Goal: Transaction & Acquisition: Book appointment/travel/reservation

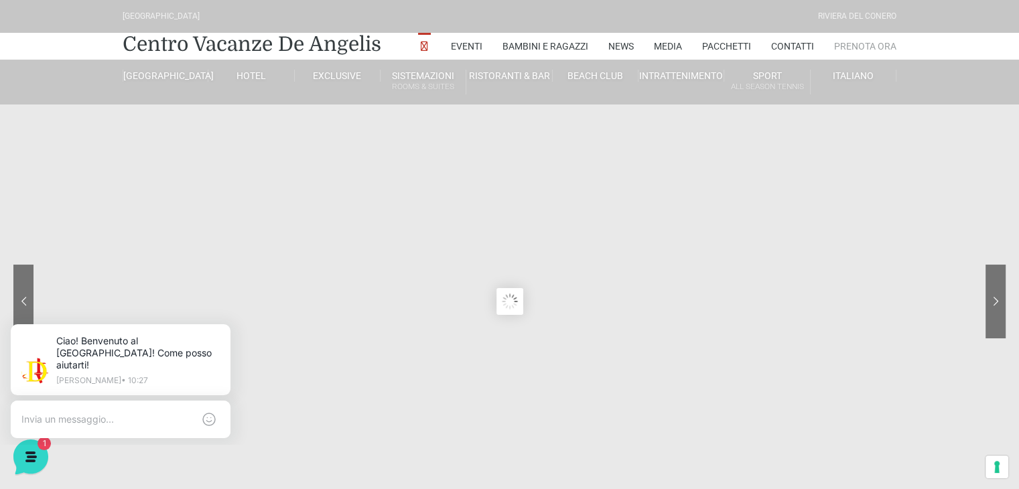
click at [875, 41] on link "Prenota Ora" at bounding box center [865, 46] width 62 height 27
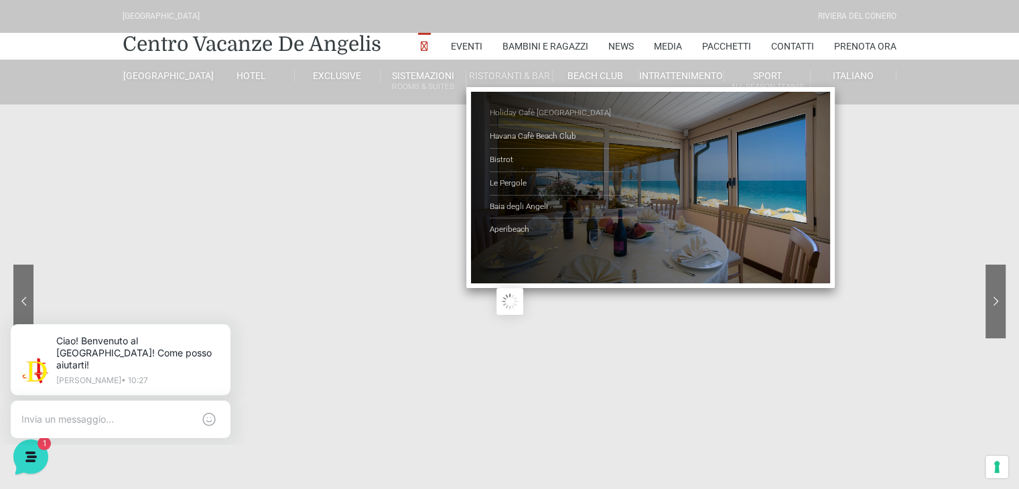
click at [520, 113] on link "Holiday Cafè [GEOGRAPHIC_DATA]" at bounding box center [557, 113] width 134 height 23
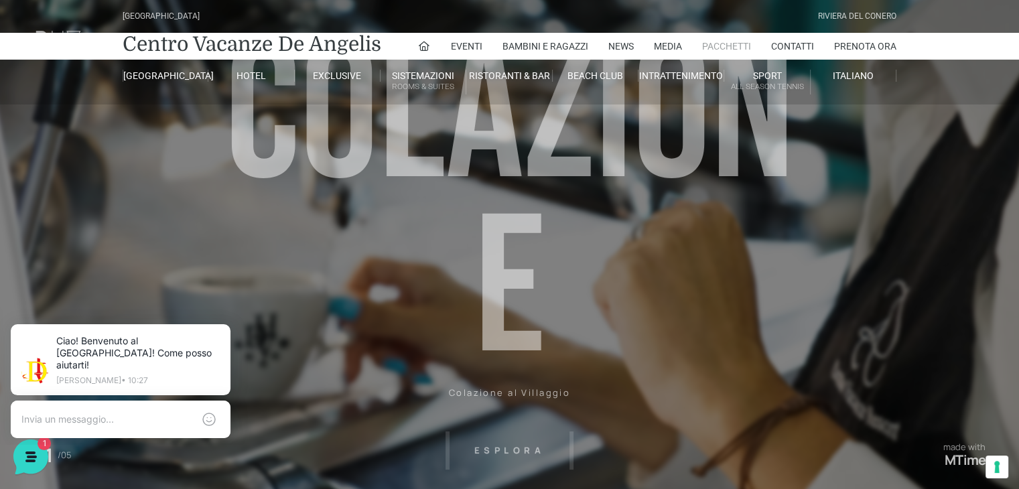
click at [733, 48] on link "Pacchetti" at bounding box center [726, 46] width 49 height 27
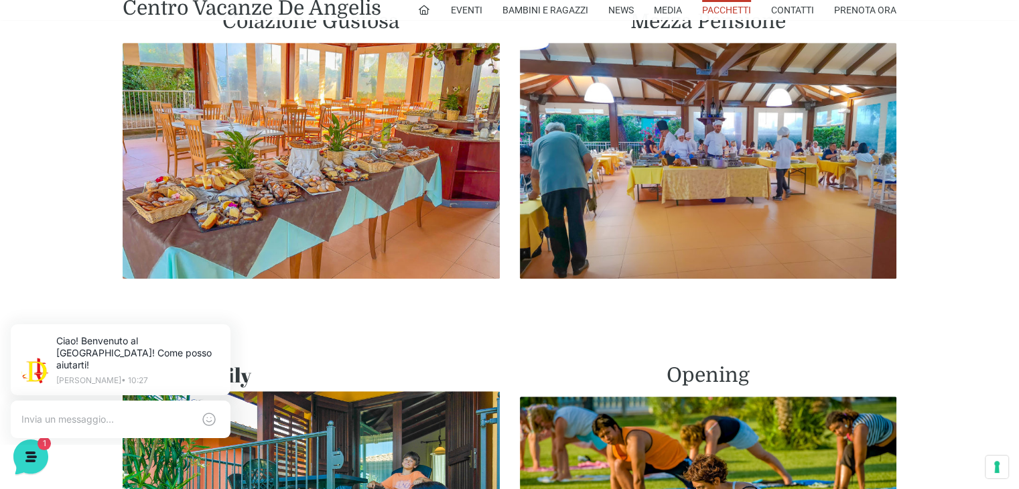
scroll to position [670, 0]
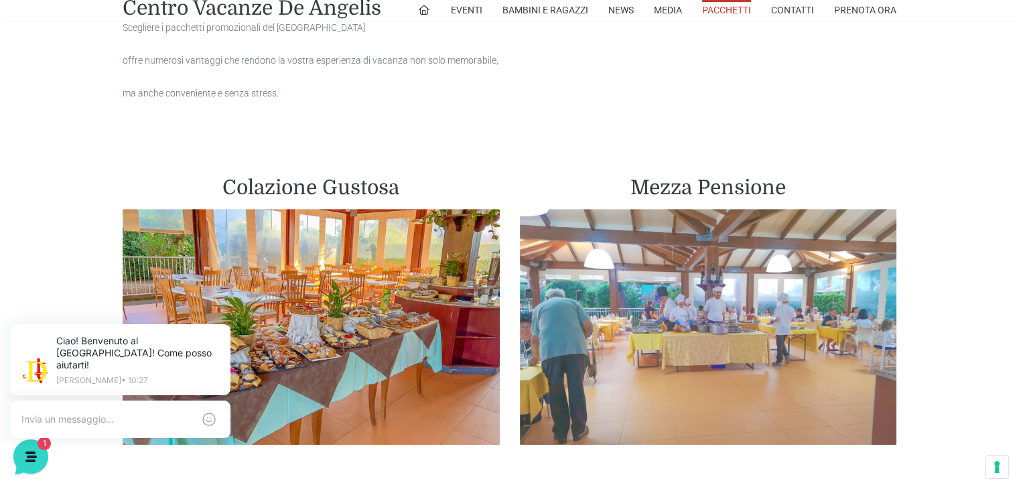
click at [680, 251] on img at bounding box center [708, 327] width 377 height 236
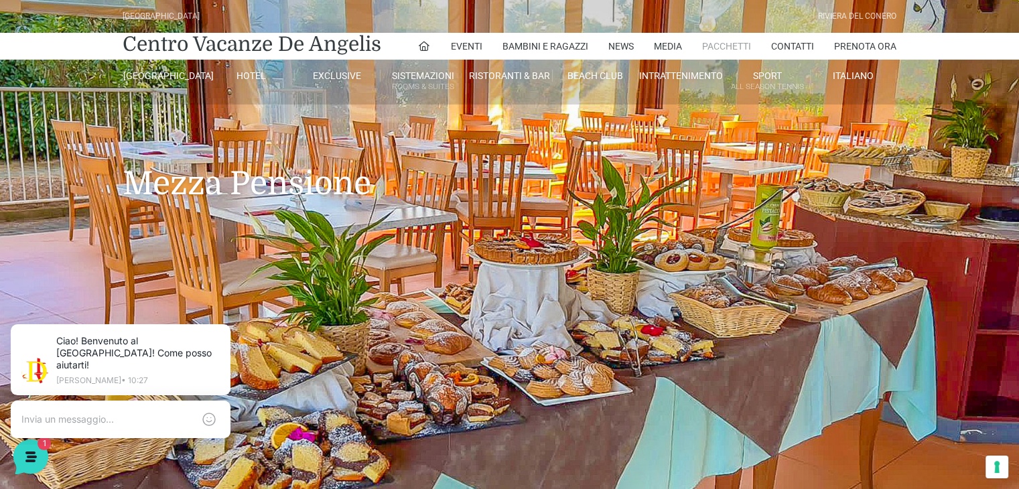
click at [737, 44] on link "Pacchetti" at bounding box center [726, 46] width 49 height 27
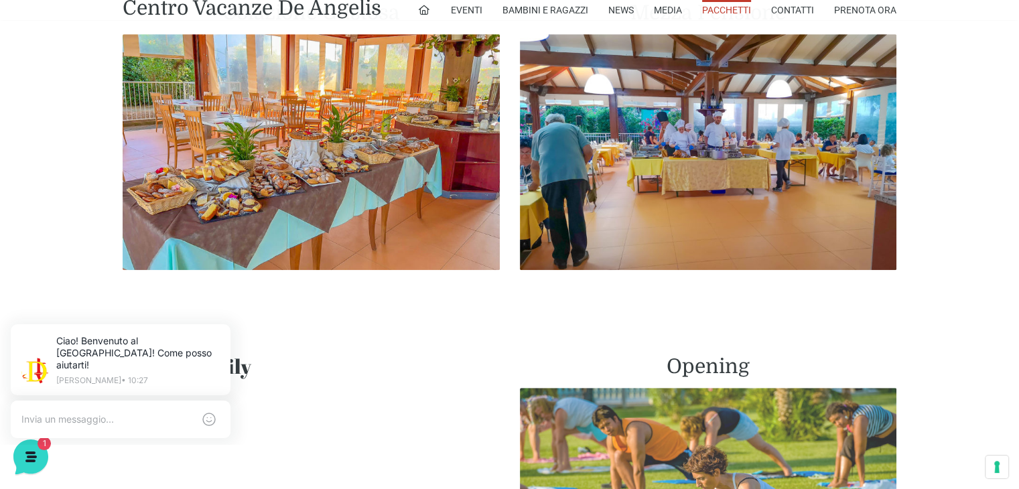
scroll to position [737, 0]
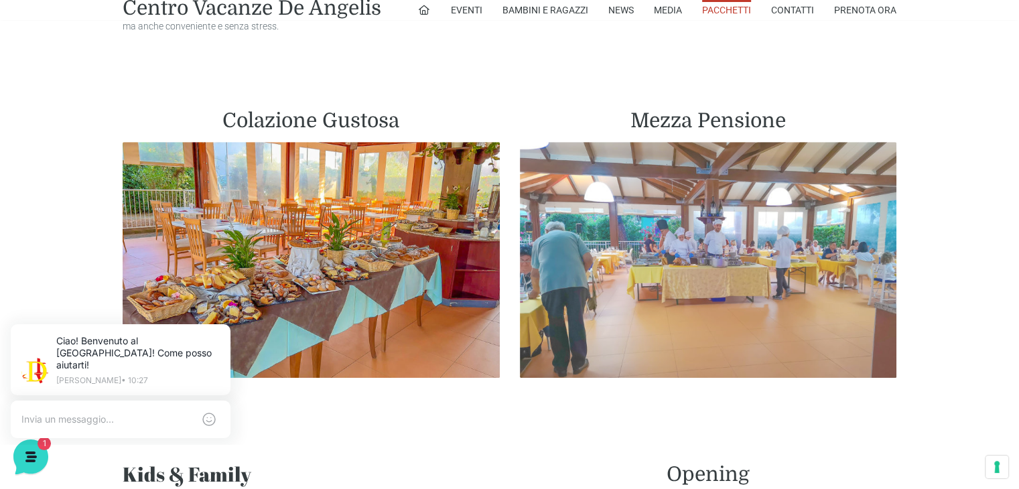
click at [753, 204] on img at bounding box center [708, 260] width 377 height 236
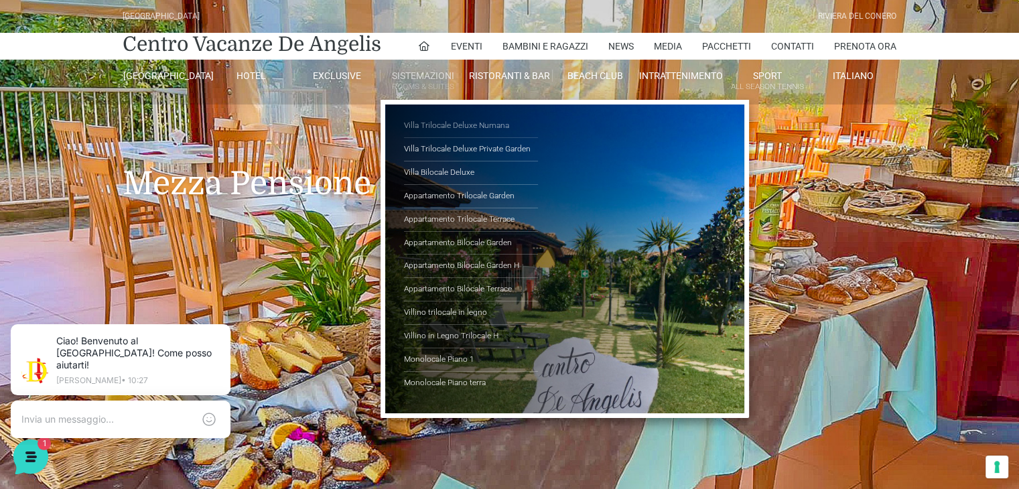
click at [469, 123] on link "Villa Trilocale Deluxe Numana" at bounding box center [471, 126] width 134 height 23
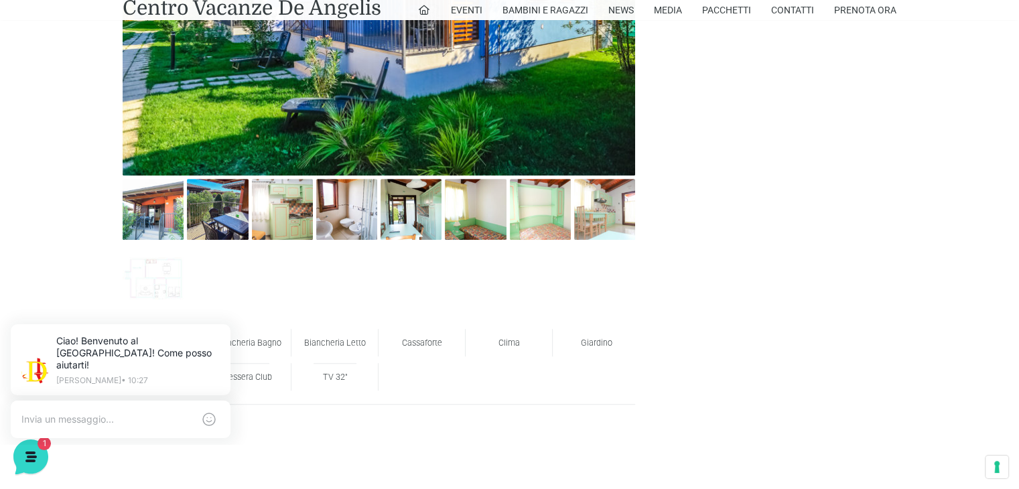
scroll to position [737, 0]
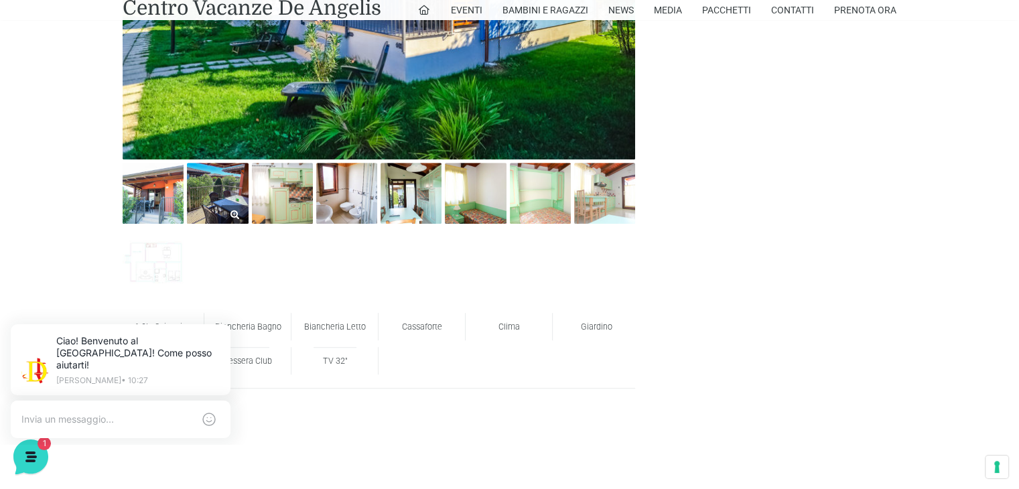
click at [220, 204] on img at bounding box center [217, 193] width 61 height 61
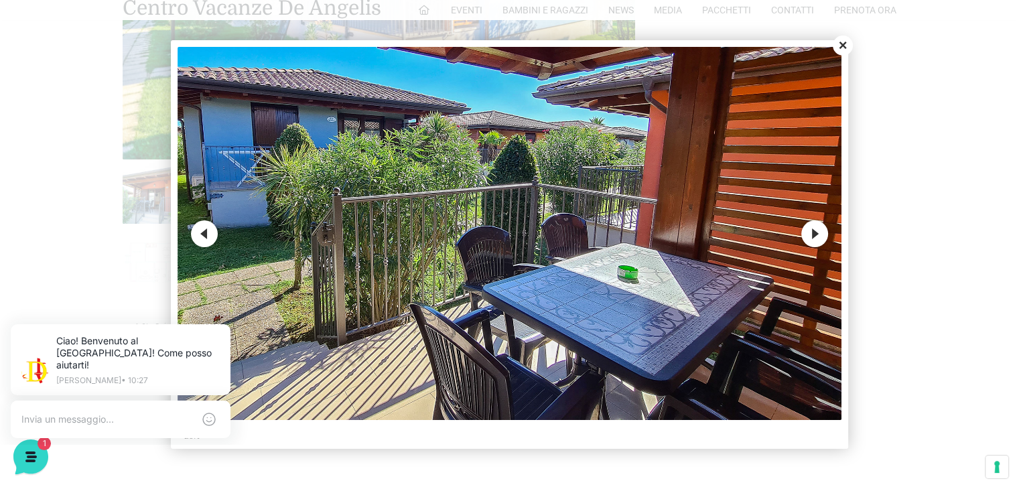
click at [820, 234] on button "Next" at bounding box center [814, 233] width 27 height 27
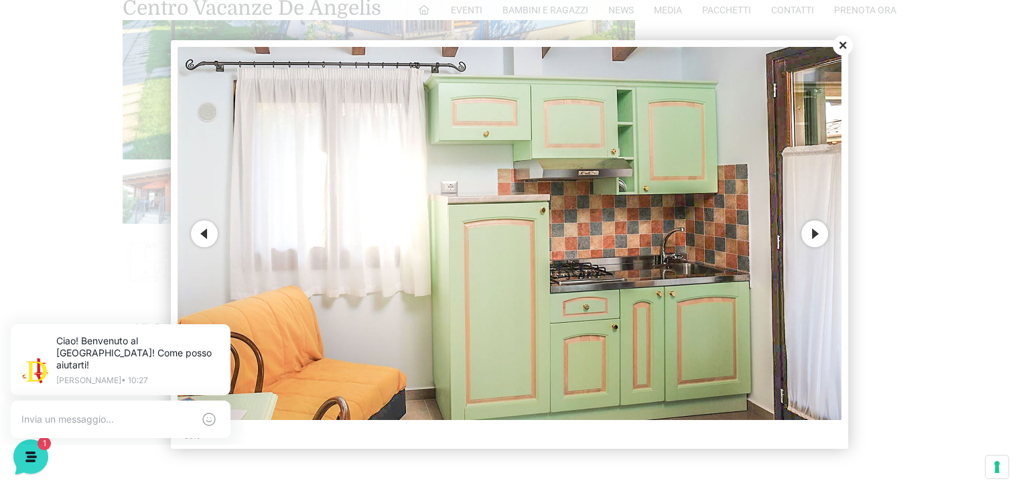
click at [819, 233] on button "Next" at bounding box center [814, 233] width 27 height 27
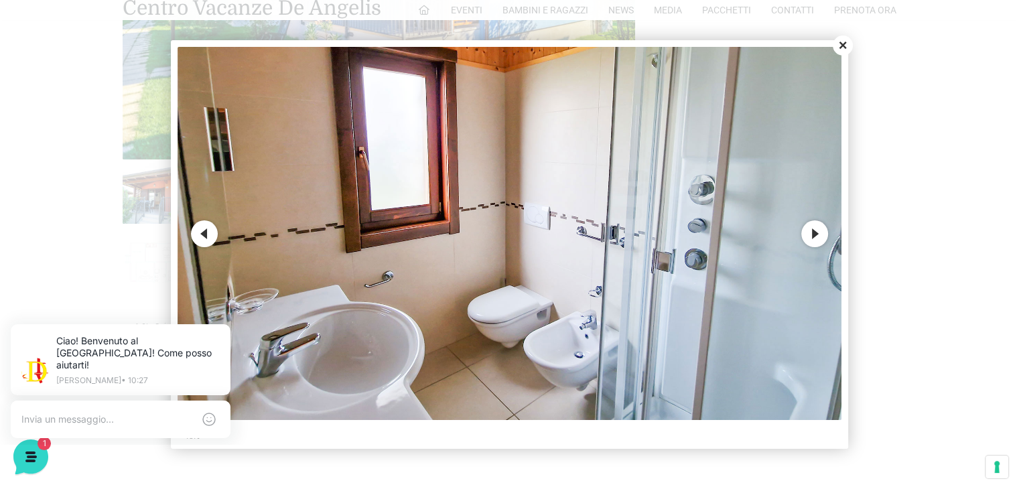
click at [818, 233] on button "Next" at bounding box center [814, 233] width 27 height 27
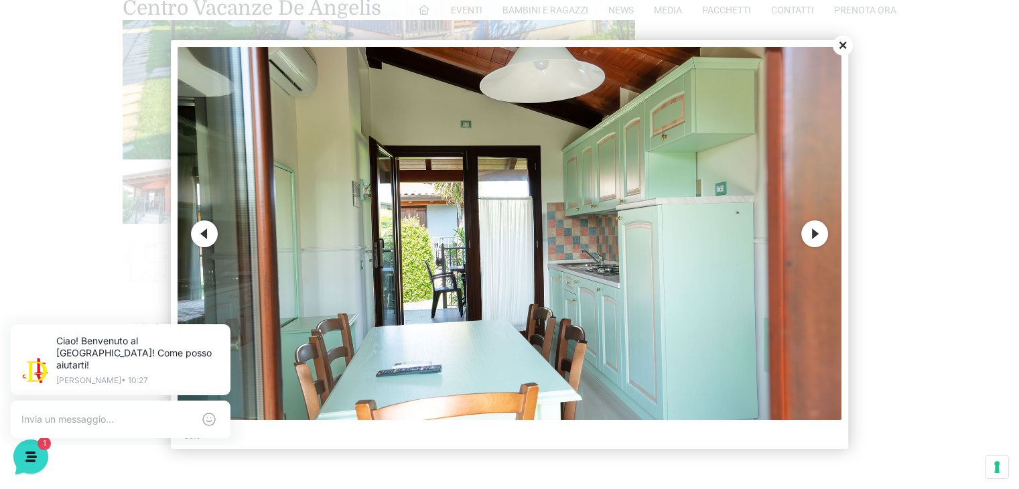
click at [820, 232] on button "Next" at bounding box center [814, 233] width 27 height 27
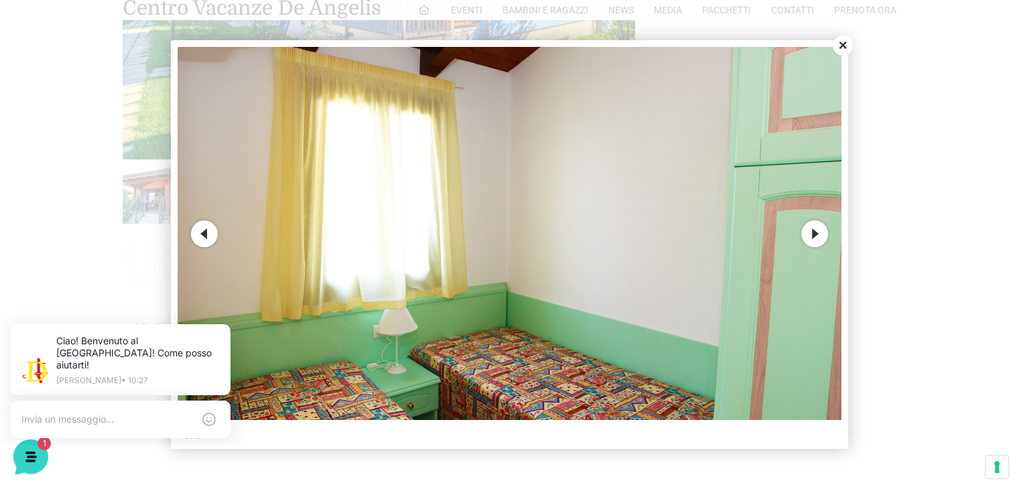
click at [810, 234] on button "Next" at bounding box center [814, 233] width 27 height 27
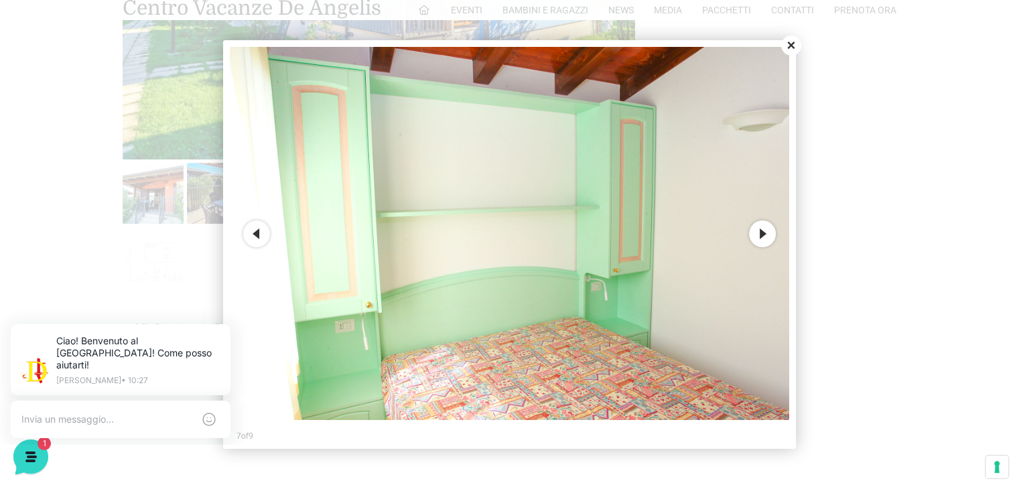
click at [787, 46] on button "Close" at bounding box center [791, 45] width 20 height 20
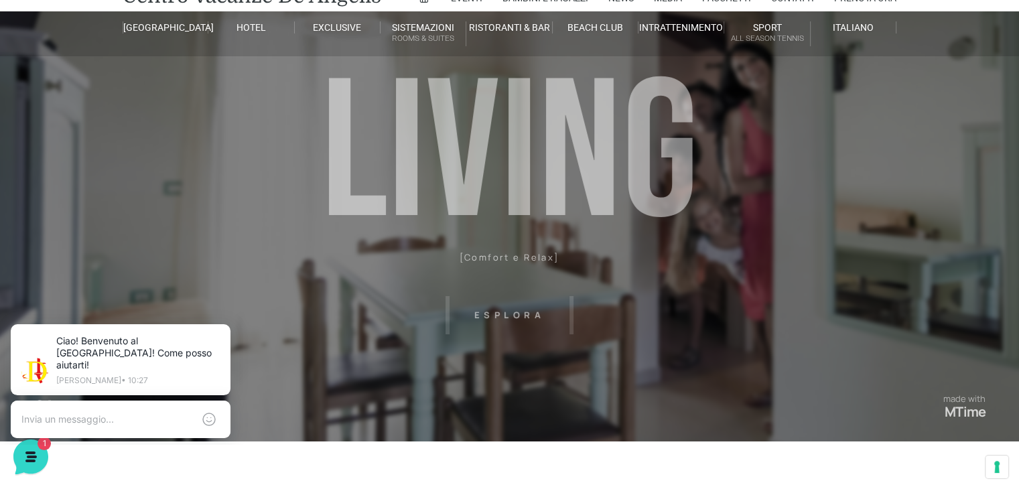
scroll to position [0, 0]
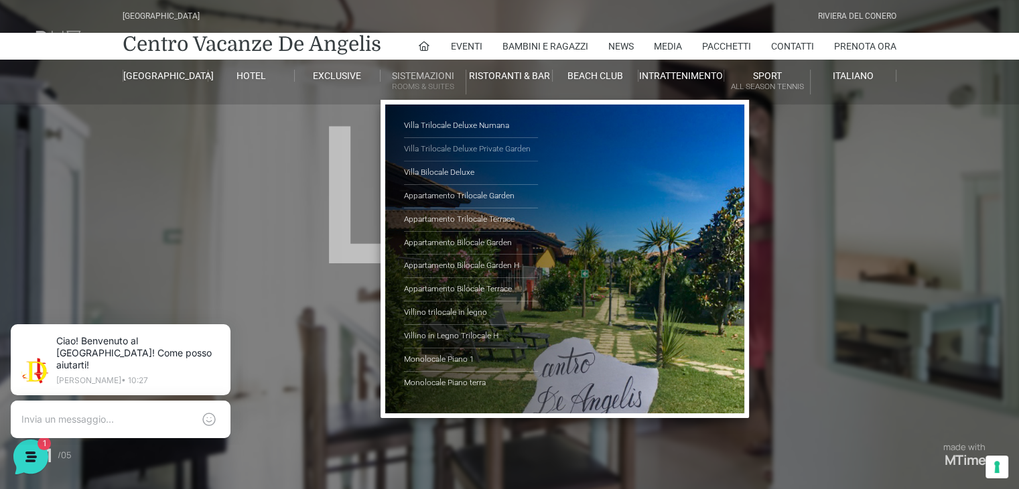
click at [458, 148] on link "Villa Trilocale Deluxe Private Garden" at bounding box center [471, 149] width 134 height 23
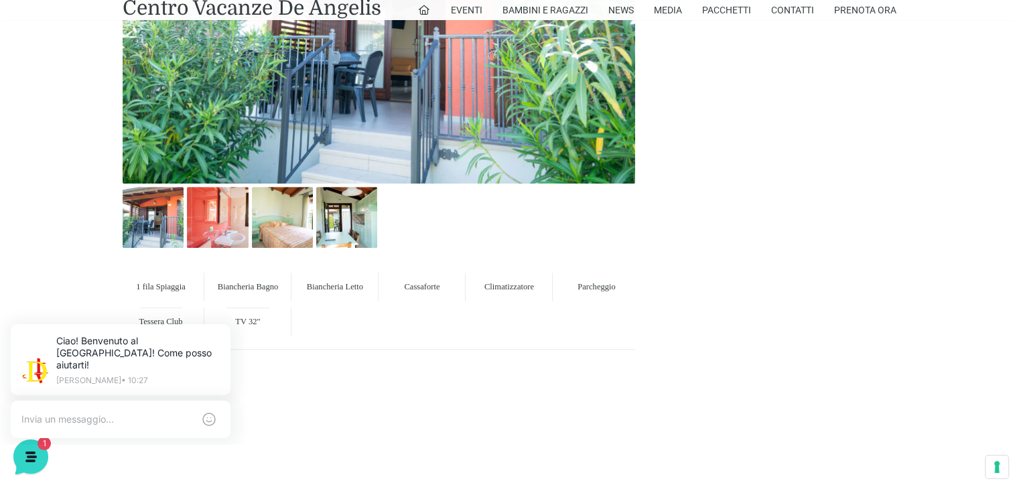
scroll to position [737, 0]
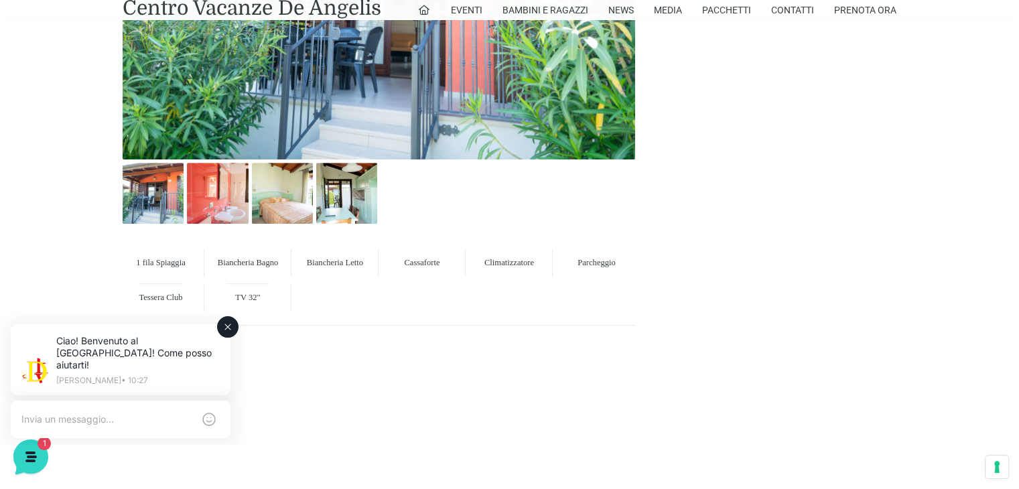
click at [6, 369] on div "Ciao! Benvenuto al [GEOGRAPHIC_DATA]! Come posso aiutarti! [PERSON_NAME] • 10:27" at bounding box center [120, 361] width 257 height 106
click at [51, 426] on div at bounding box center [120, 421] width 230 height 43
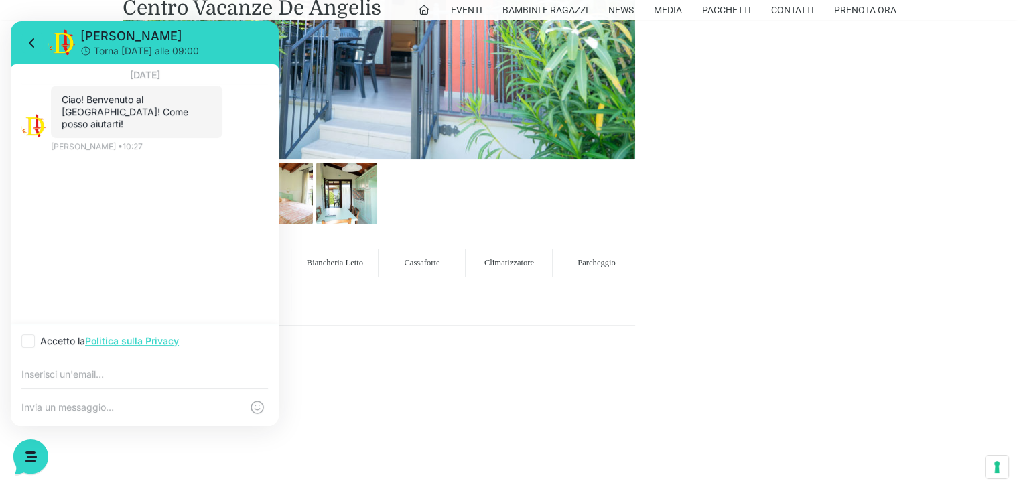
click at [23, 459] on icon at bounding box center [29, 455] width 35 height 35
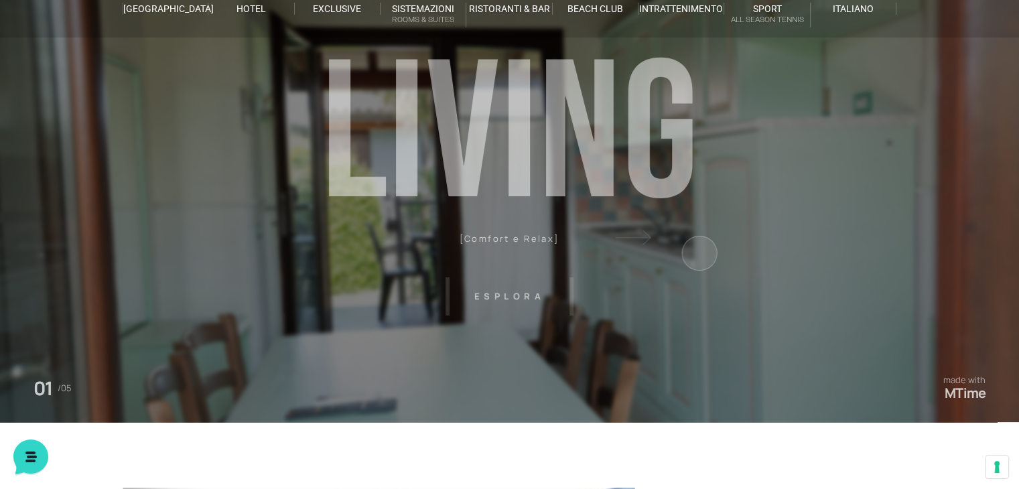
scroll to position [0, 0]
